Goal: Transaction & Acquisition: Subscribe to service/newsletter

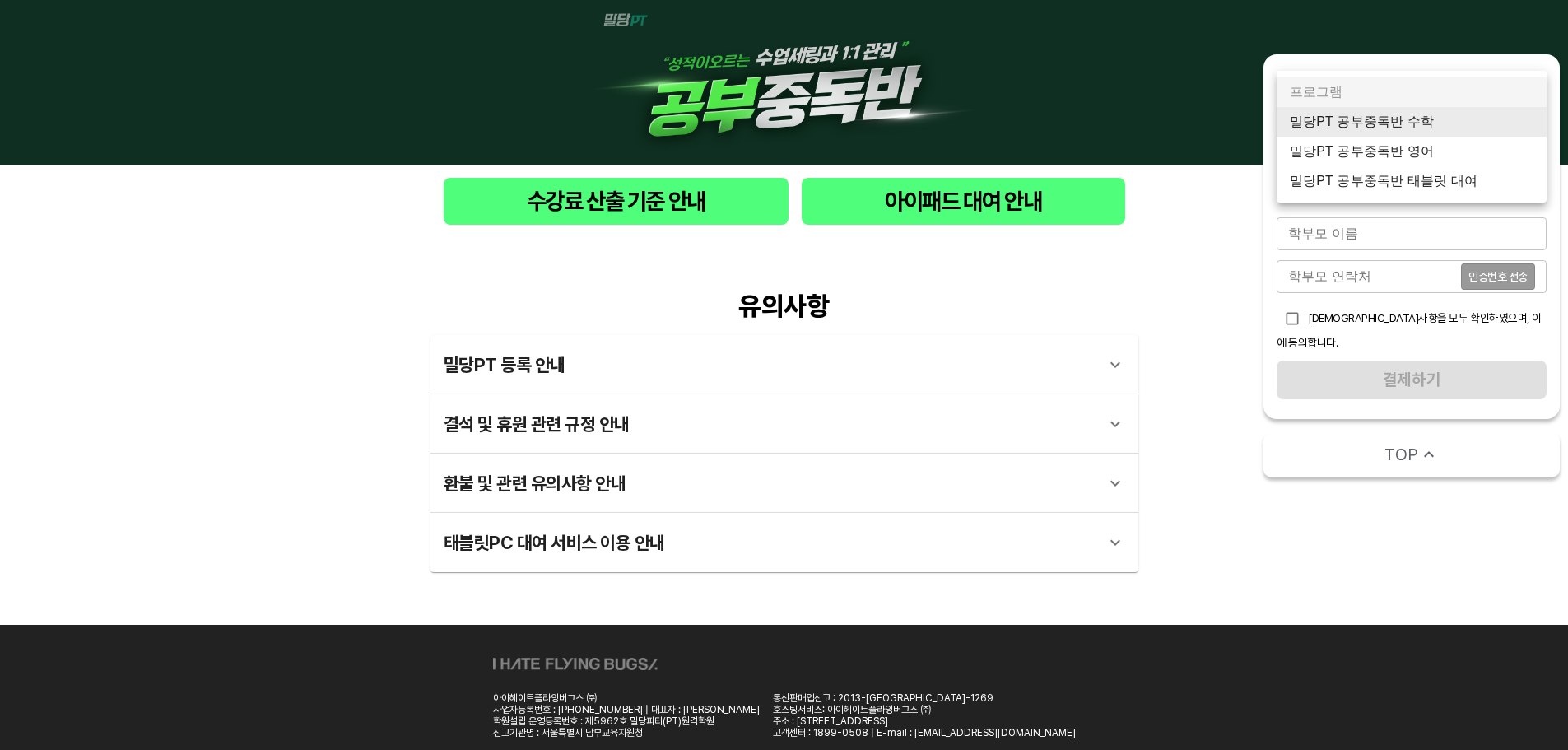
click at [1454, 123] on body "수강료 산출 기준 안내 아이패드 대여 안내 유의사항 밀당PT 등록 안내 1 - 1 . 신규등록 신규등록은 밀당PT 각 과목별 프로그램을 처음 …" at bounding box center [784, 401] width 1568 height 803
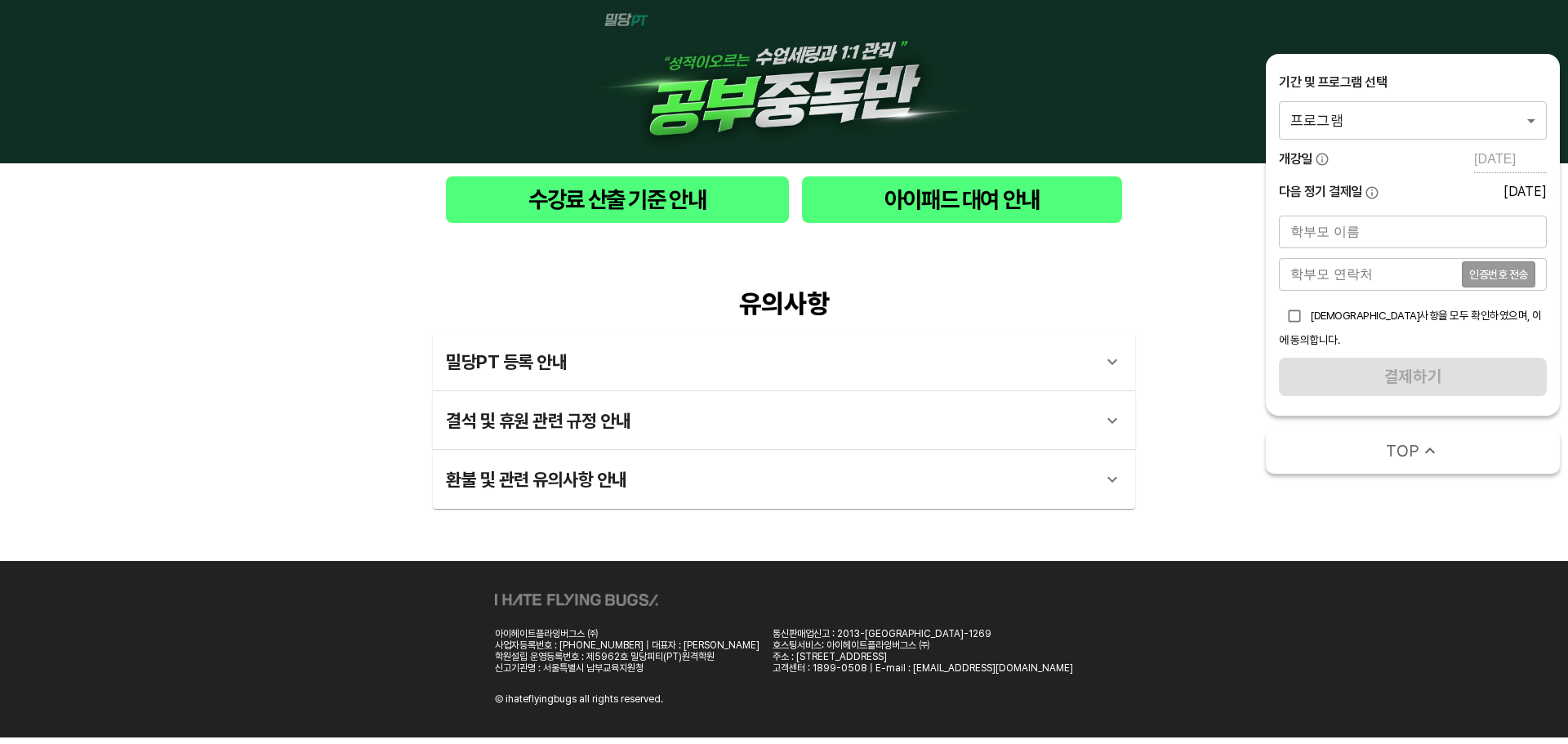
click at [1456, 142] on div "기간 및 프로그램 선택 프로그램 0 ​ 개강일 2025-03-31 다음 정기 결제일 2025-09-20" at bounding box center [1413, 138] width 268 height 129
click at [1461, 128] on body "수강료 산출 기준 안내 아이패드 대여 안내 유의사항 밀당PT 등록 안내 1 - 1 . 신규등록 신규등록은 밀당PT 각 과목별 프로그램을 처음 …" at bounding box center [784, 369] width 1568 height 737
click at [1409, 118] on body "수강료 산출 기준 안내 아이패드 대여 안내 유의사항 밀당PT 등록 안내 1 - 1 . 신규등록 신규등록은 밀당PT 각 과목별 프로그램을 처음 …" at bounding box center [784, 369] width 1568 height 737
